Goal: Information Seeking & Learning: Learn about a topic

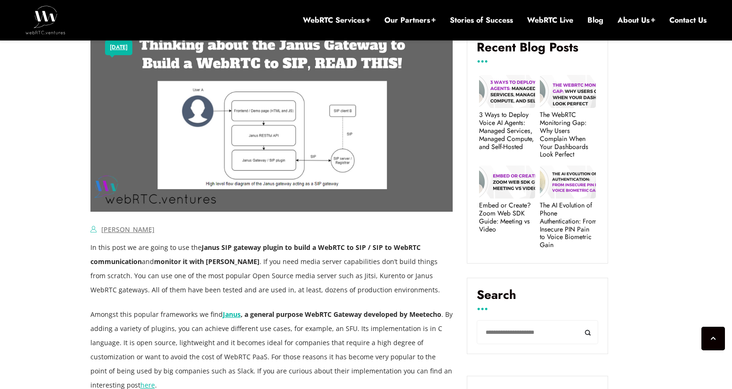
scroll to position [433, 0]
drag, startPoint x: 265, startPoint y: 264, endPoint x: 341, endPoint y: 264, distance: 75.8
click at [341, 264] on span "In this post we are going to use the Janus SIP gateway plugin to build a WebRTC…" at bounding box center [264, 267] width 349 height 51
click at [396, 294] on p "In this post we are going to use the Janus SIP gateway plugin to build a WebRTC…" at bounding box center [271, 268] width 363 height 57
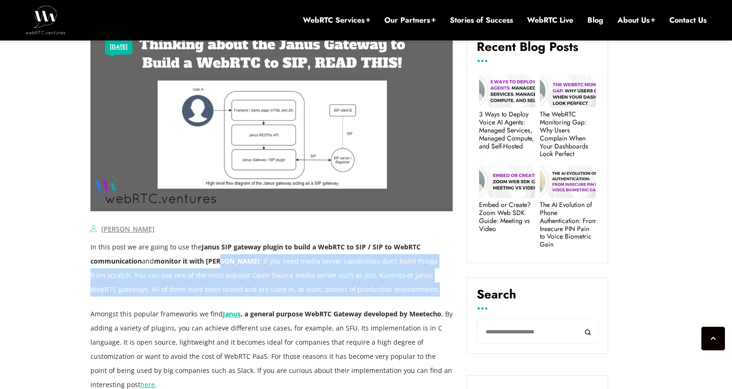
drag, startPoint x: 387, startPoint y: 295, endPoint x: 227, endPoint y: 262, distance: 162.5
click at [227, 262] on p "In this post we are going to use the Janus SIP gateway plugin to build a WebRTC…" at bounding box center [271, 268] width 363 height 57
click at [168, 281] on p "In this post we are going to use the Janus SIP gateway plugin to build a WebRTC…" at bounding box center [271, 268] width 363 height 57
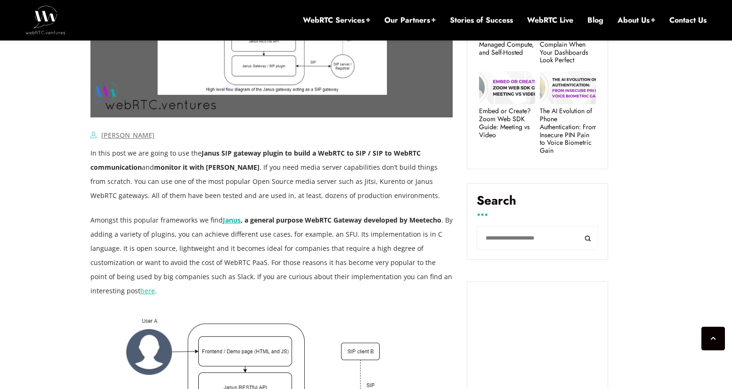
scroll to position [527, 0]
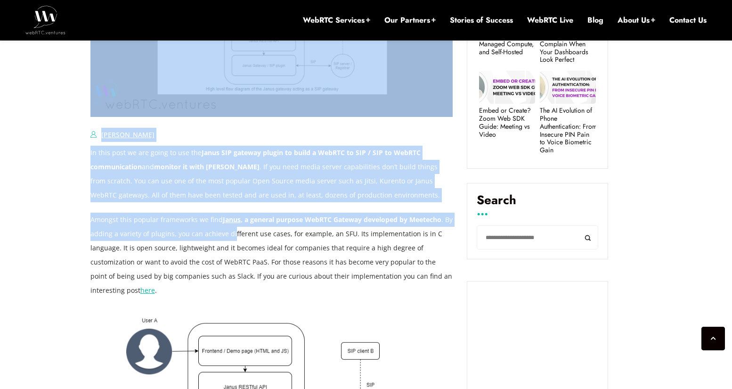
drag, startPoint x: 86, startPoint y: 238, endPoint x: 231, endPoint y: 238, distance: 145.5
click at [231, 238] on p "Amongst this popular frameworks we find [PERSON_NAME] , a general purpose WebRT…" at bounding box center [271, 254] width 363 height 85
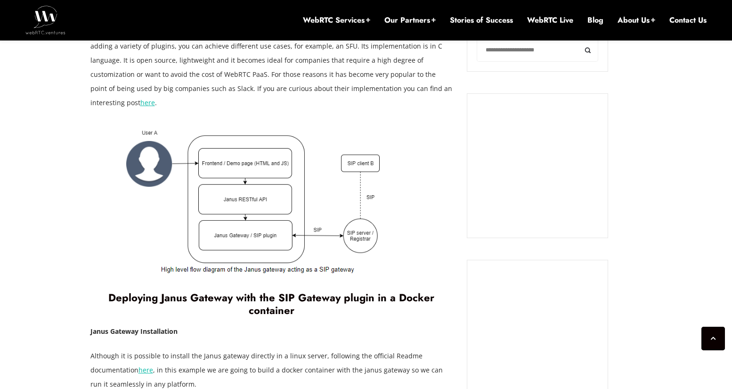
scroll to position [715, 0]
click at [173, 302] on b "Deploying Janus Gateway with the SIP Gateway plugin in a Docker container" at bounding box center [271, 303] width 326 height 28
drag, startPoint x: 232, startPoint y: 295, endPoint x: 163, endPoint y: 296, distance: 68.3
click at [163, 296] on b "Deploying Janus Gateway with the SIP Gateway plugin in a Docker container" at bounding box center [271, 303] width 326 height 28
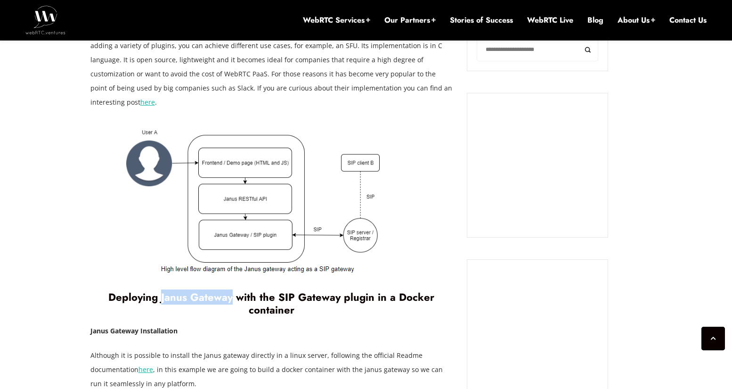
copy b "Janus Gateway"
